Goal: Task Accomplishment & Management: Manage account settings

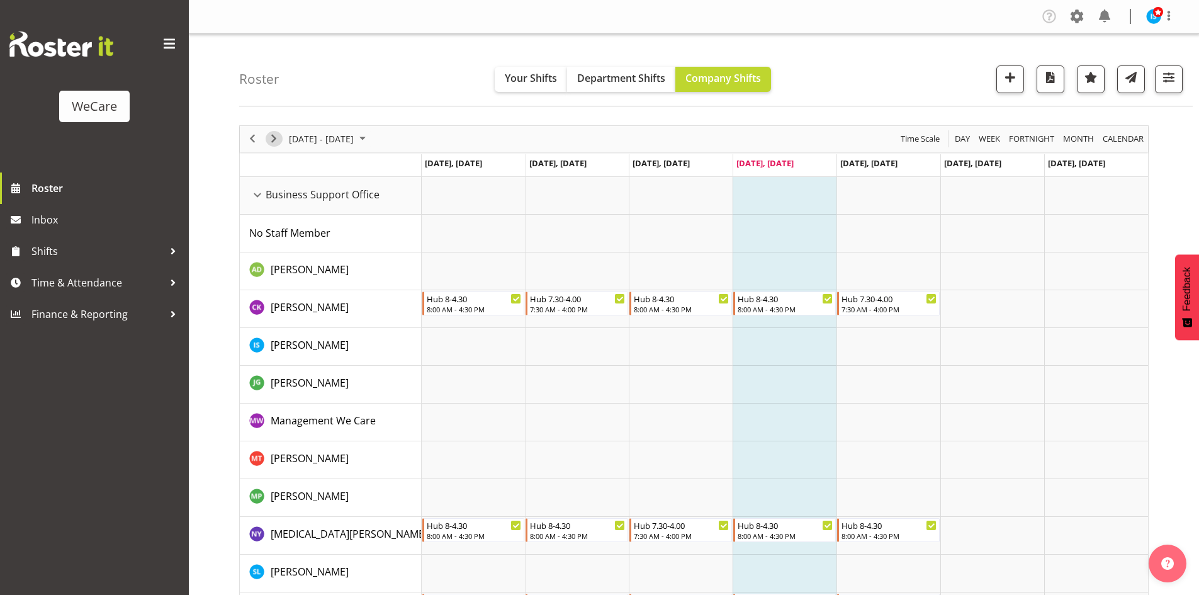
click at [266, 141] on button "Next" at bounding box center [274, 139] width 17 height 16
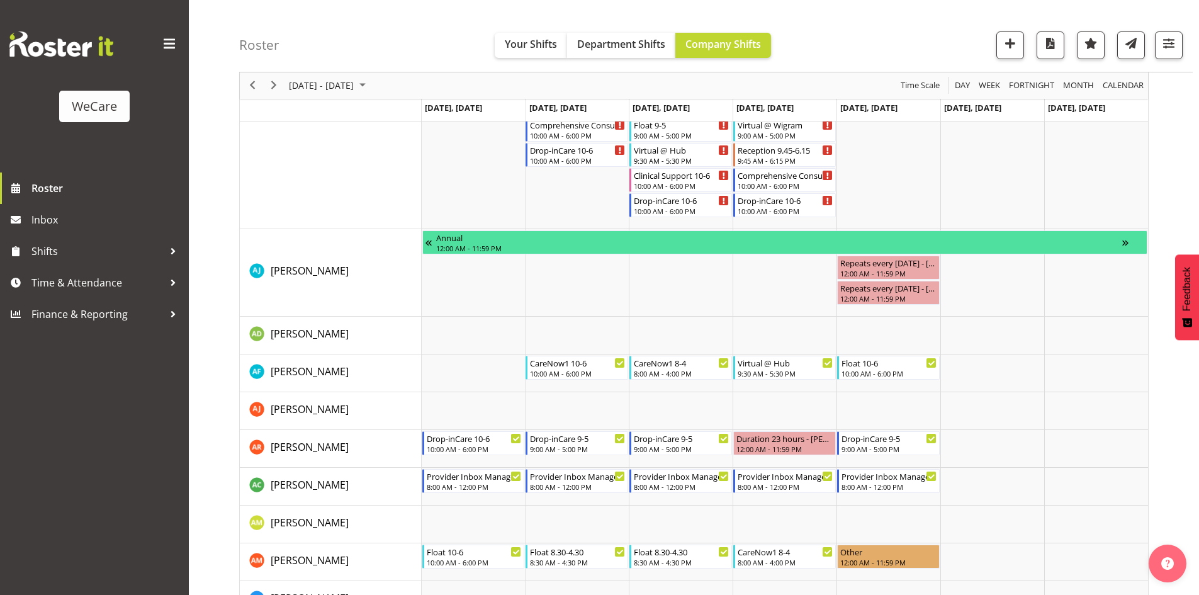
scroll to position [3902, 0]
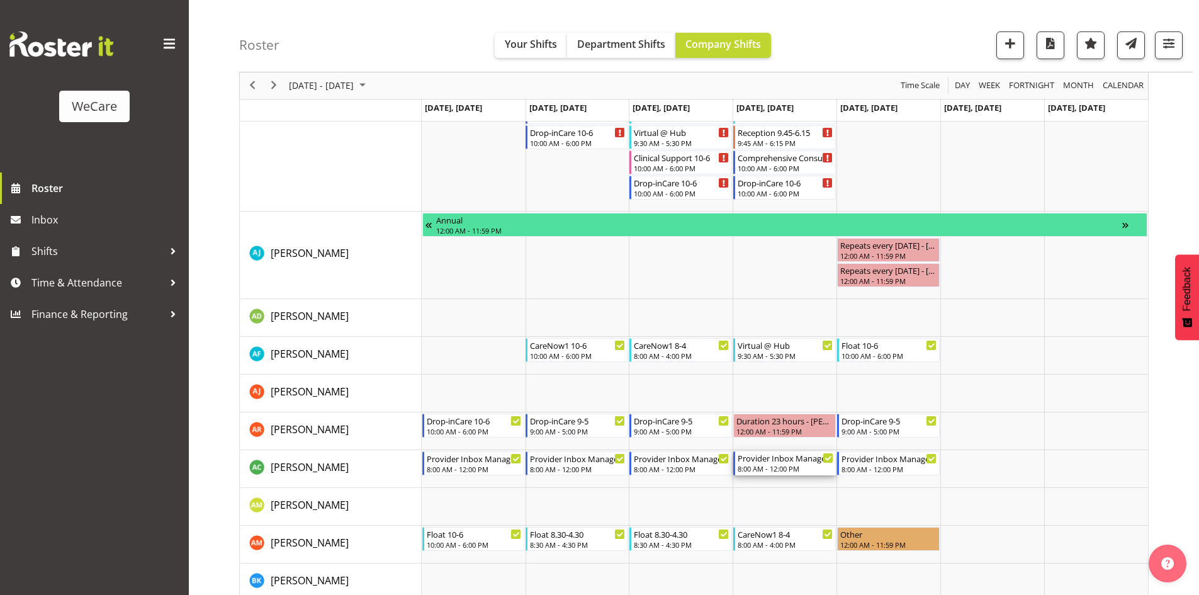
click at [774, 461] on div "Provider Inbox Management" at bounding box center [786, 457] width 96 height 13
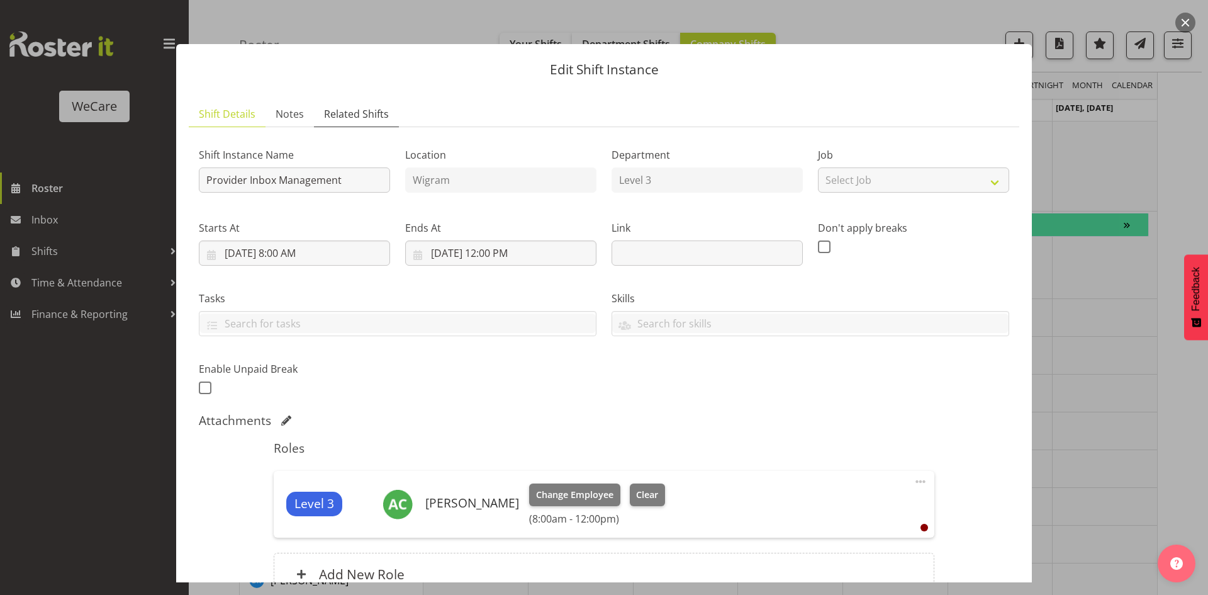
click at [369, 104] on link "Related Shifts" at bounding box center [356, 114] width 85 height 26
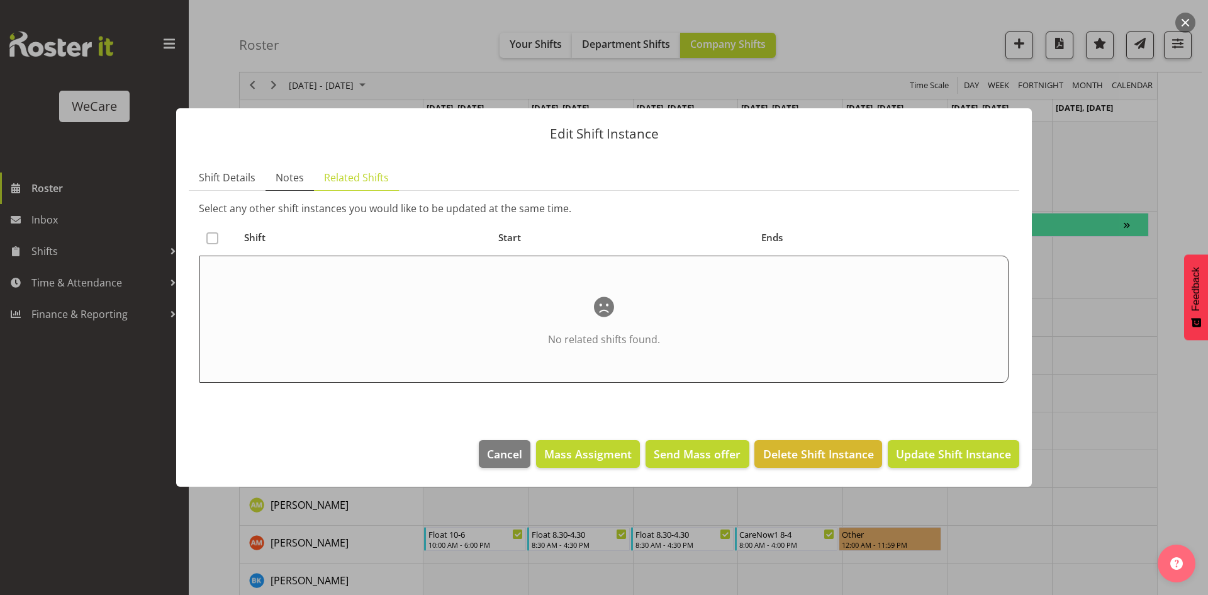
click at [276, 172] on span "Notes" at bounding box center [290, 177] width 28 height 15
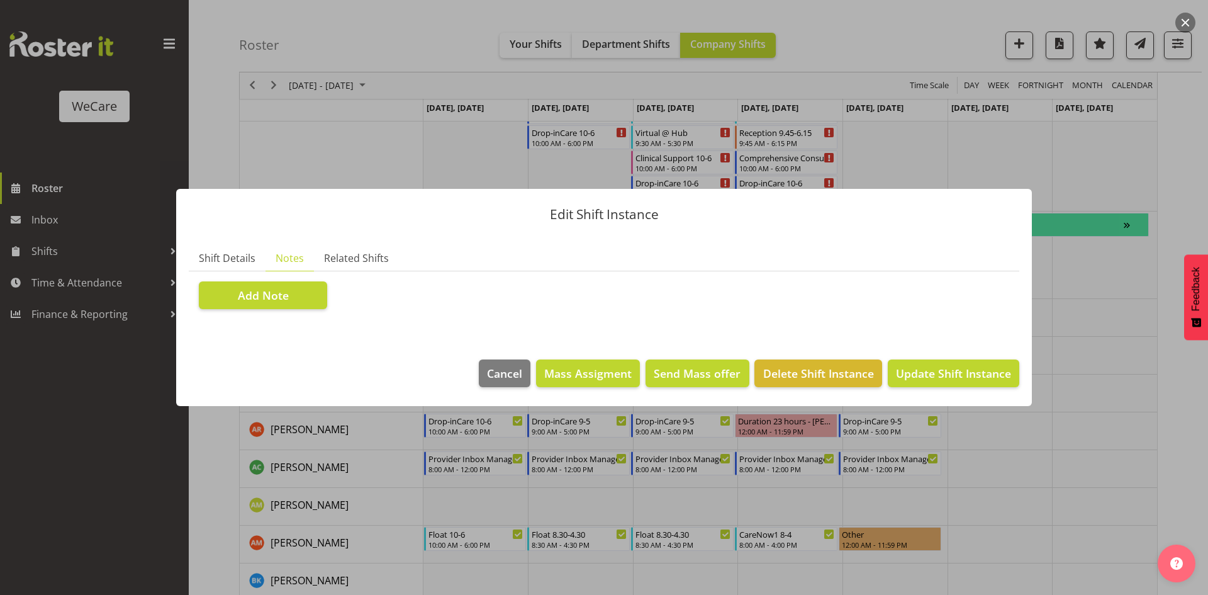
click at [1186, 251] on div at bounding box center [604, 297] width 1208 height 595
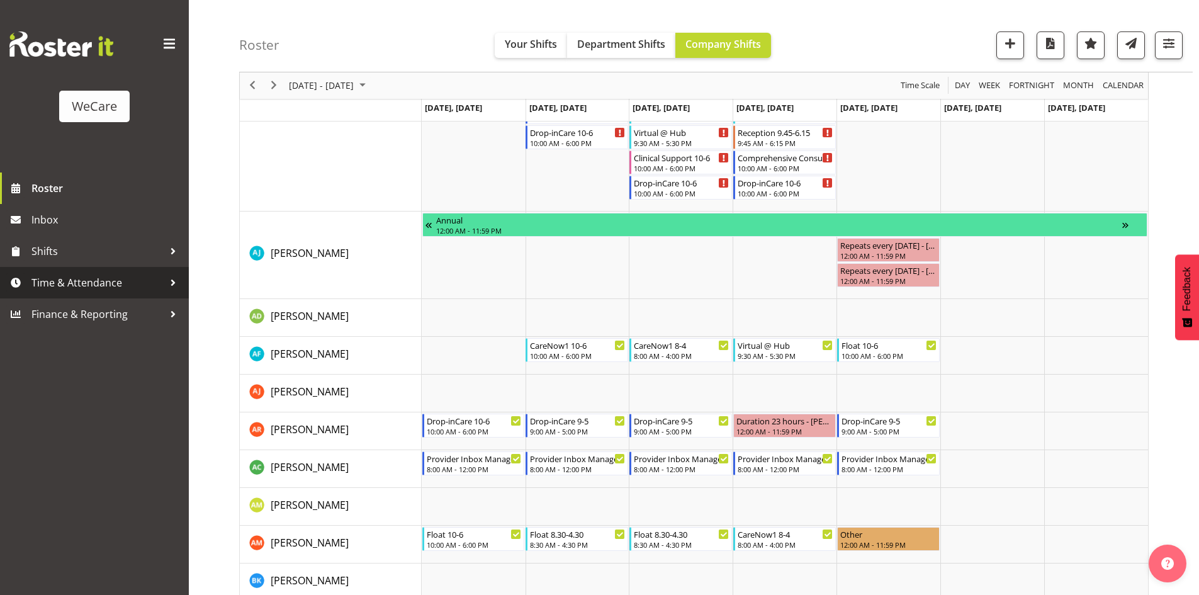
click at [133, 273] on span "Time & Attendance" at bounding box center [97, 282] width 132 height 19
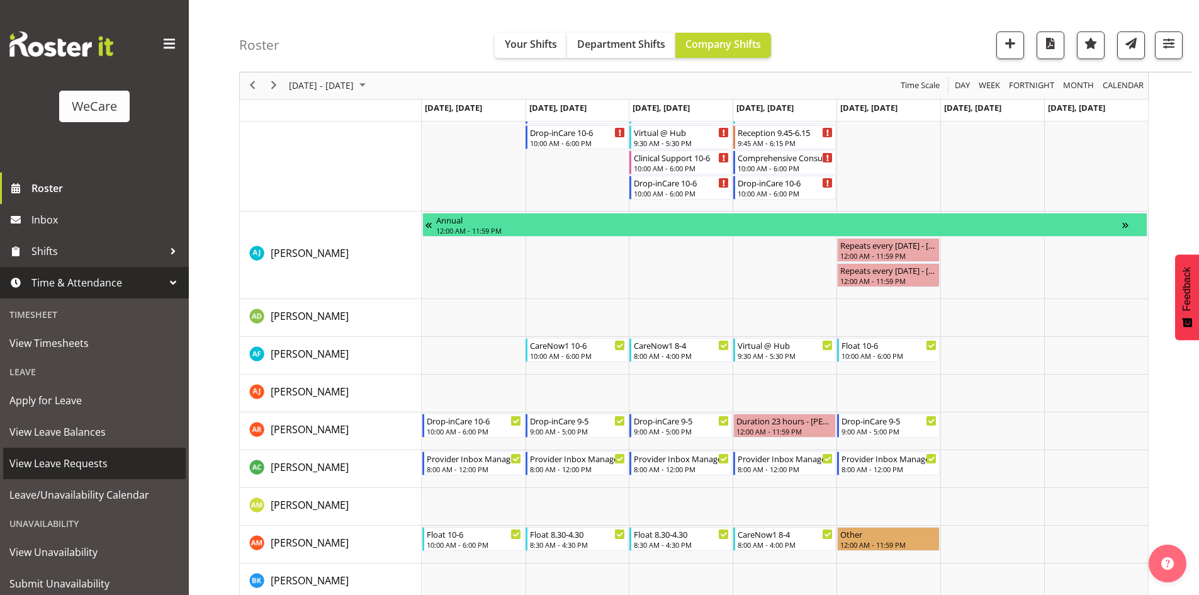
click at [93, 459] on span "View Leave Requests" at bounding box center [94, 463] width 170 height 19
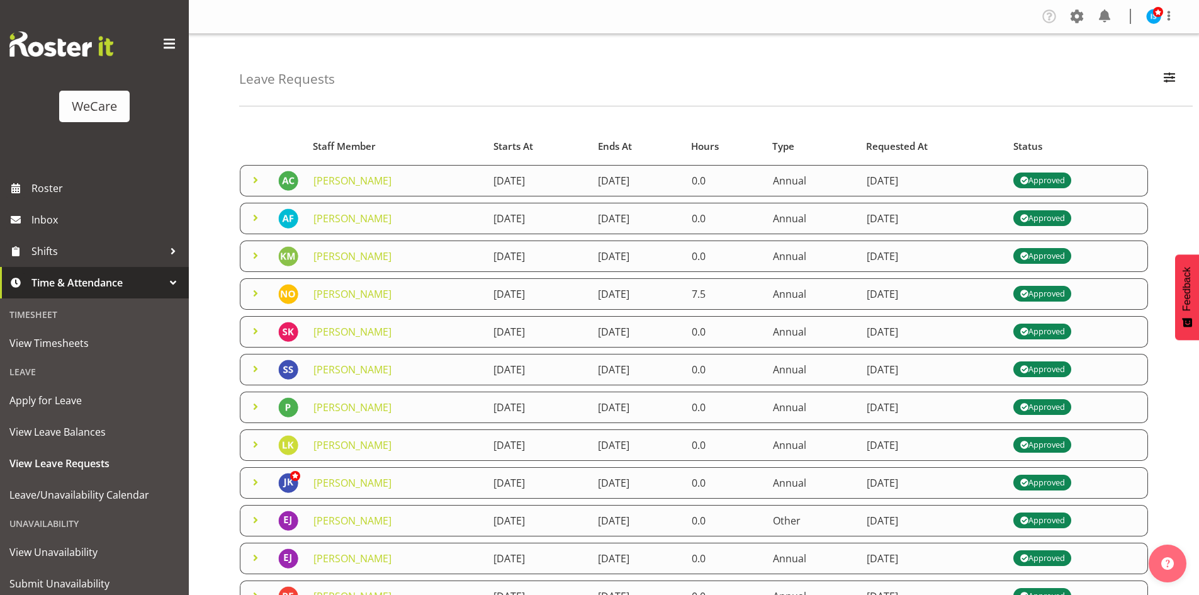
click at [253, 176] on span at bounding box center [255, 179] width 15 height 15
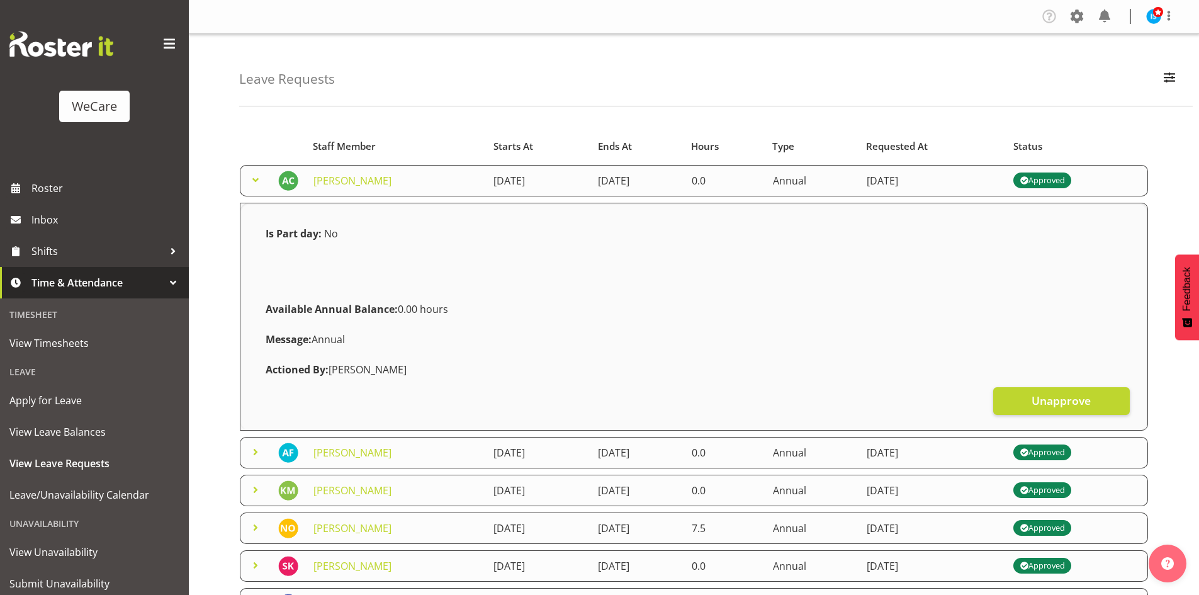
click at [253, 176] on span at bounding box center [255, 179] width 15 height 15
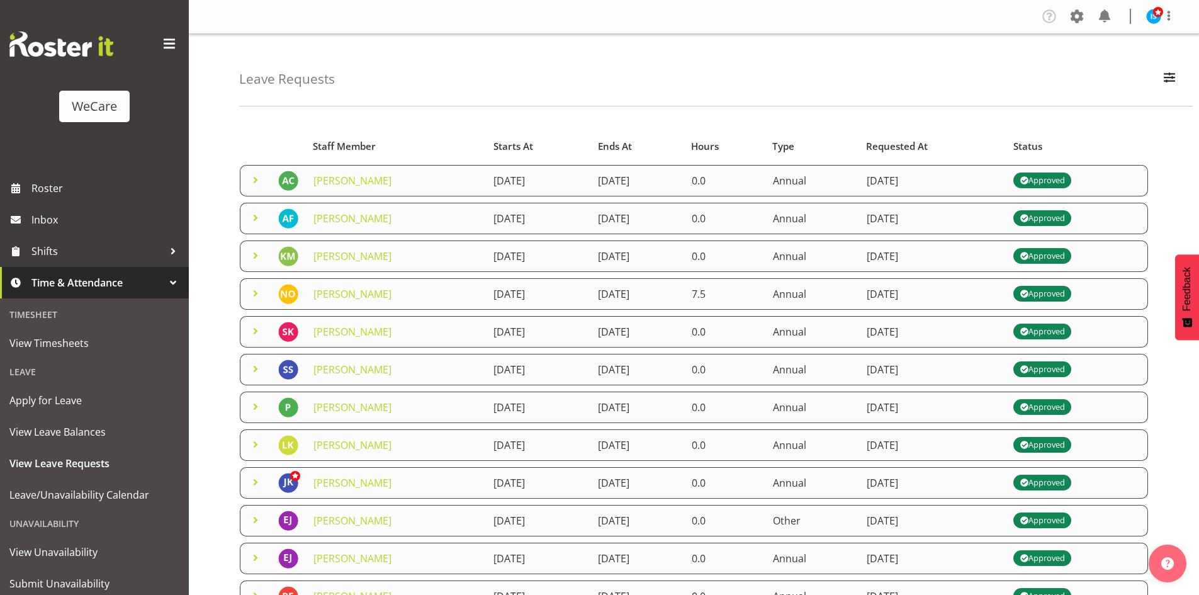
click at [69, 172] on div "WeCare" at bounding box center [94, 86] width 189 height 172
click at [69, 174] on link "Roster" at bounding box center [94, 187] width 189 height 31
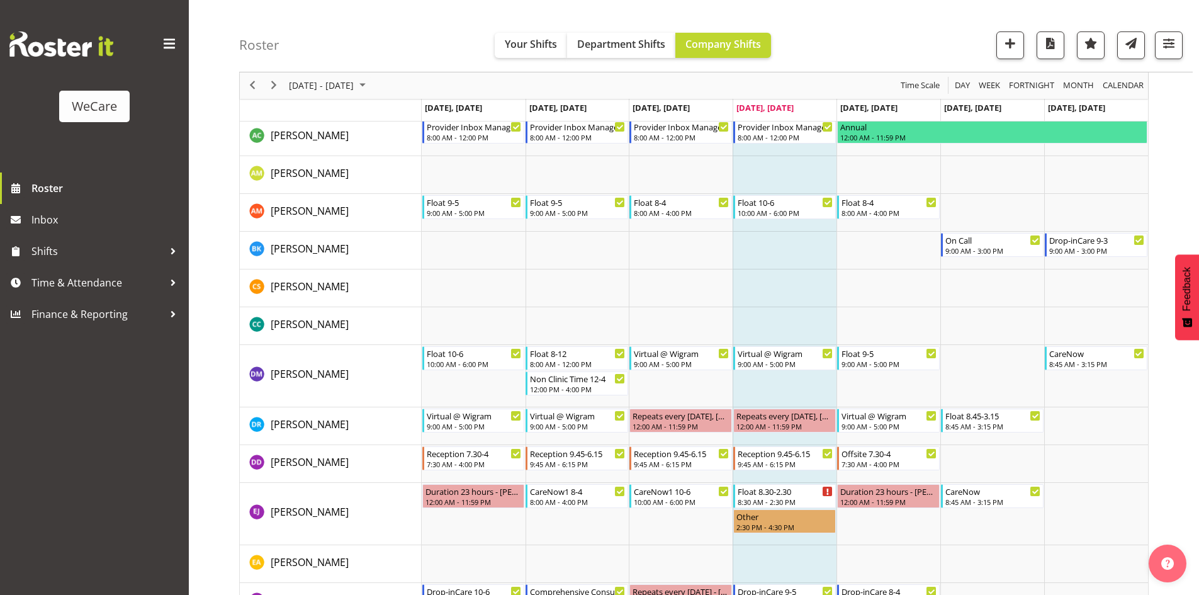
scroll to position [4019, 0]
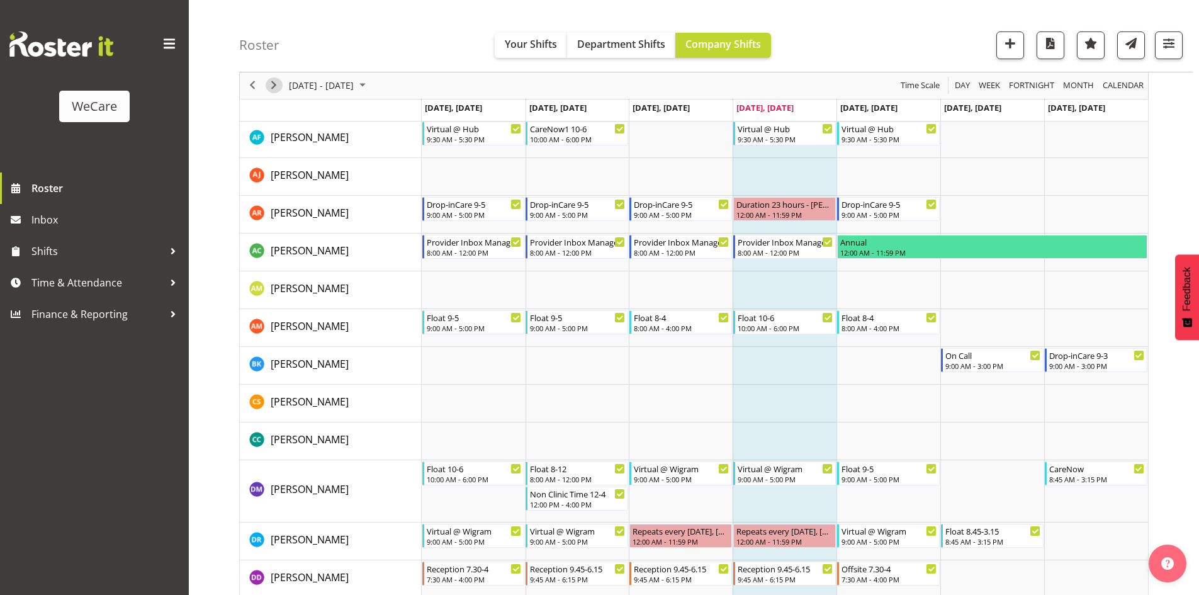
click at [265, 81] on div "next period" at bounding box center [273, 85] width 21 height 26
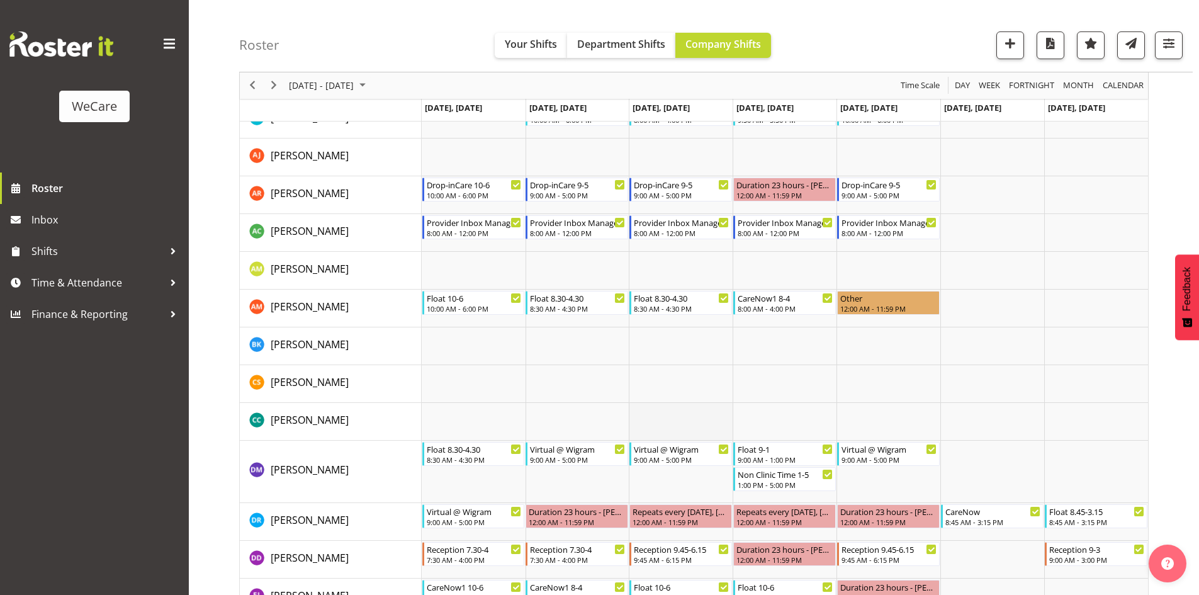
scroll to position [4082, 0]
